Goal: Check status: Check status

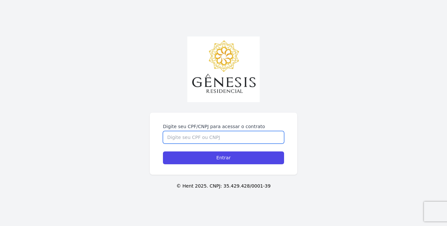
click at [182, 133] on input "Digite seu CPF/CNPJ para acessar o contrato" at bounding box center [223, 137] width 121 height 12
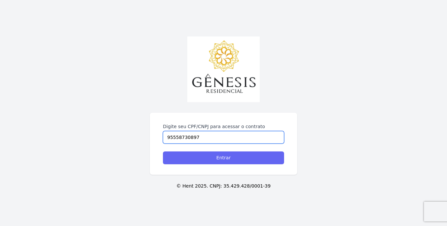
type input "95558730897"
click at [215, 161] on input "Entrar" at bounding box center [223, 158] width 121 height 13
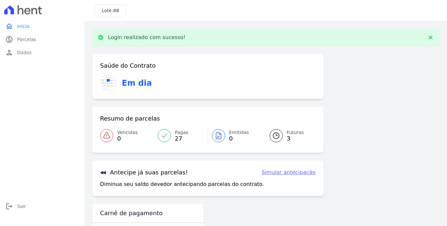
scroll to position [25, 0]
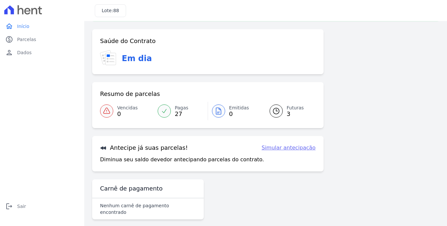
click at [289, 108] on span "Futuras" at bounding box center [294, 108] width 17 height 7
